Goal: Task Accomplishment & Management: Manage account settings

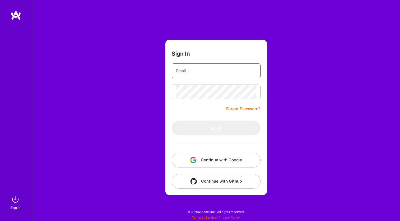
click at [207, 73] on input "email" at bounding box center [216, 70] width 80 height 13
type input "[EMAIL_ADDRESS][DOMAIN_NAME]"
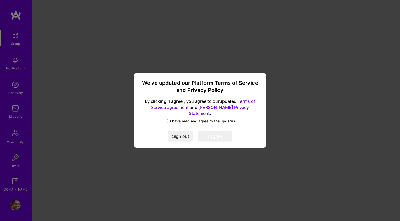
click at [179, 120] on span "I have read and agree to the updates." at bounding box center [203, 120] width 66 height 5
click at [0, 0] on input "I have read and agree to the updates." at bounding box center [0, 0] width 0 height 0
click at [210, 132] on button "I agree" at bounding box center [215, 136] width 35 height 11
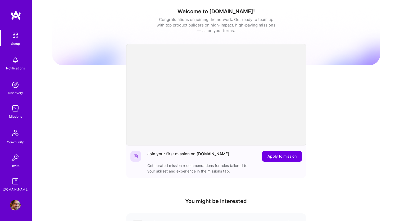
click at [15, 209] on img at bounding box center [15, 204] width 11 height 11
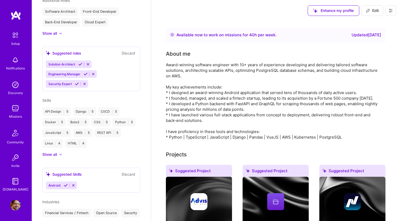
click at [378, 9] on span "Edit" at bounding box center [372, 10] width 13 height 5
select select "US"
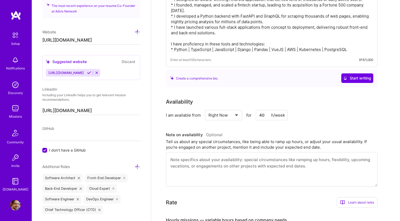
scroll to position [87, 0]
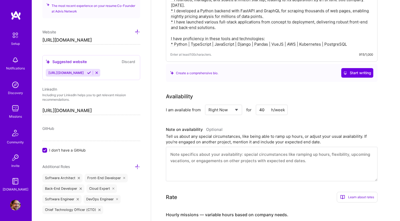
click at [235, 109] on select "Select... Right Now Future Date Not Available" at bounding box center [223, 109] width 30 height 13
select select "Future Date"
click at [208, 103] on select "Select... Right Now Future Date Not Available" at bounding box center [223, 109] width 30 height 13
click at [269, 111] on input "[DATE]" at bounding box center [269, 110] width 26 height 10
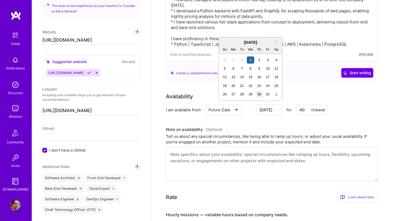
click at [259, 94] on div "30" at bounding box center [259, 93] width 7 height 7
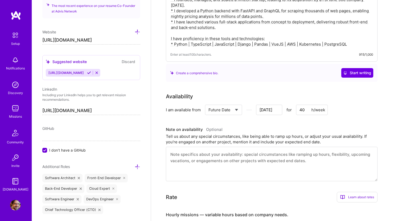
click at [275, 108] on input "[DATE]" at bounding box center [269, 110] width 26 height 10
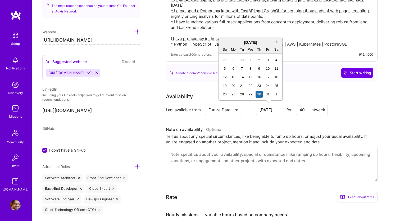
click at [276, 41] on button "Next Month" at bounding box center [278, 42] width 4 height 4
click at [233, 69] on div "3" at bounding box center [233, 68] width 7 height 7
type input "[DATE]"
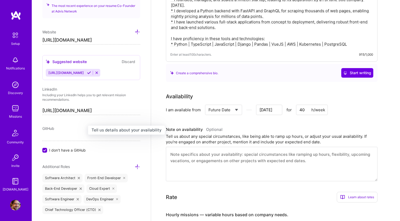
click at [265, 128] on h3 "Note on availability Optional" at bounding box center [272, 129] width 212 height 8
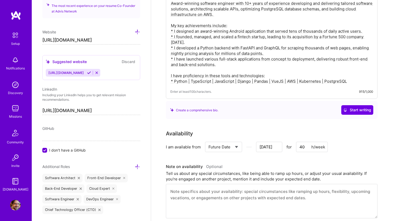
scroll to position [0, 0]
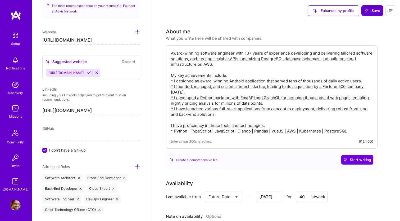
click at [368, 14] on button "Save" at bounding box center [372, 10] width 22 height 11
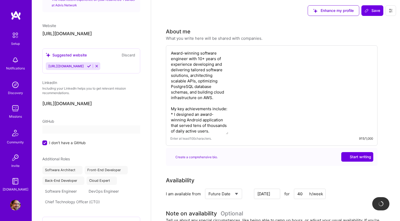
scroll to position [215, 0]
